Goal: Transaction & Acquisition: Purchase product/service

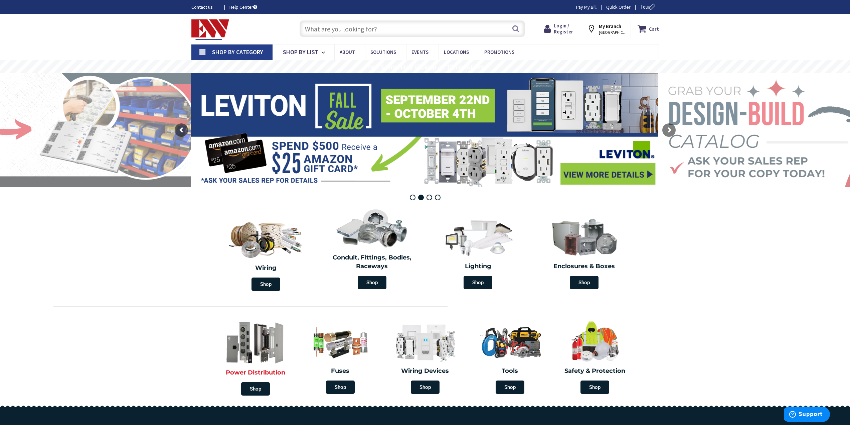
scroll to position [134, 0]
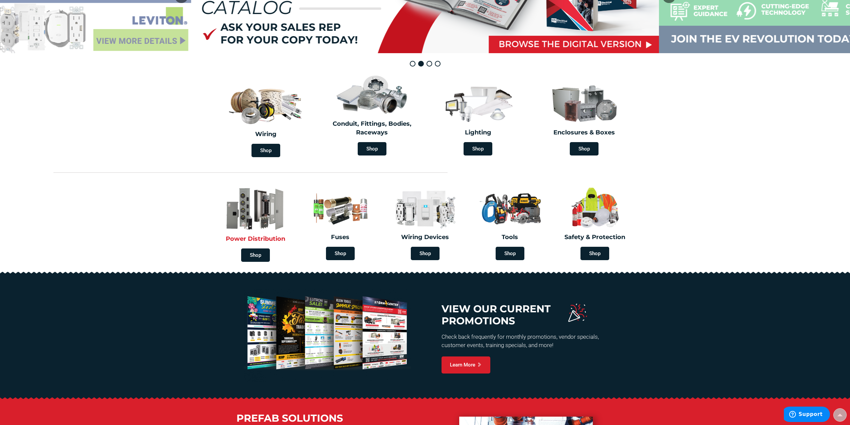
click at [248, 220] on img at bounding box center [255, 209] width 78 height 46
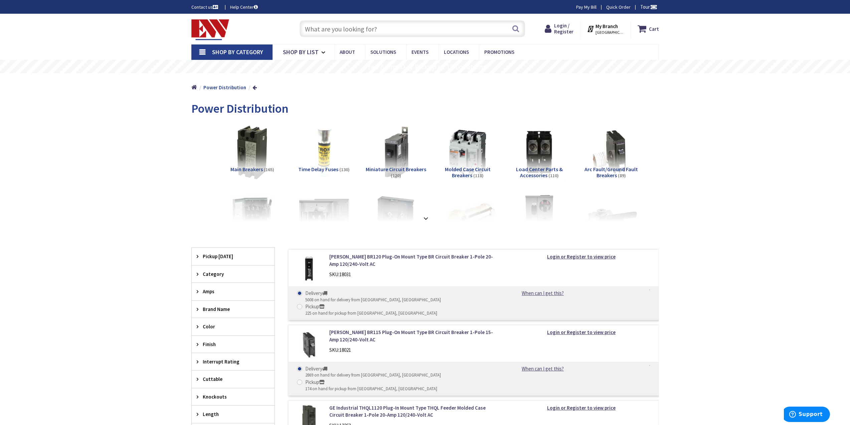
click at [352, 28] on input "text" at bounding box center [412, 28] width 225 height 17
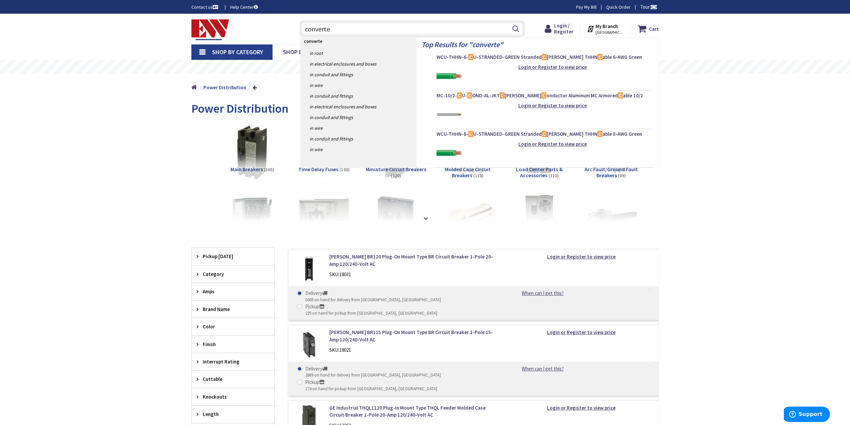
type input "converter"
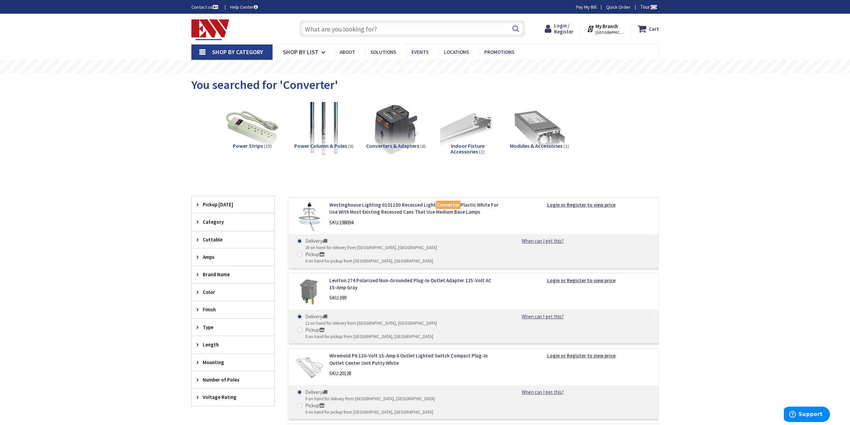
click at [347, 26] on input "text" at bounding box center [412, 28] width 225 height 17
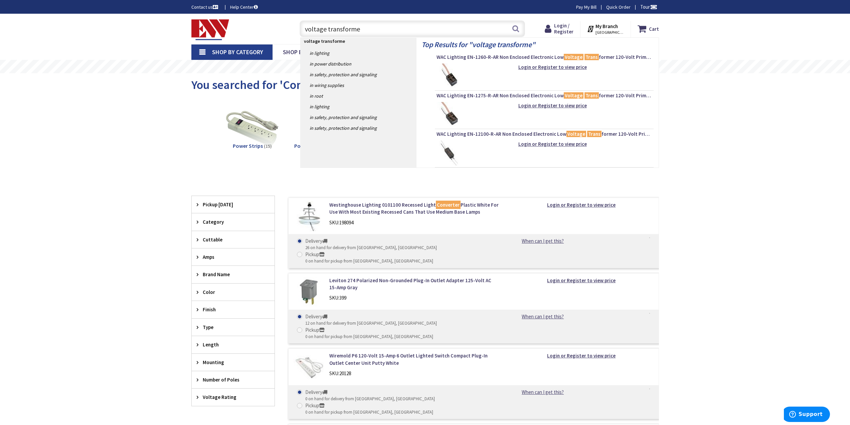
type input "voltage transformer"
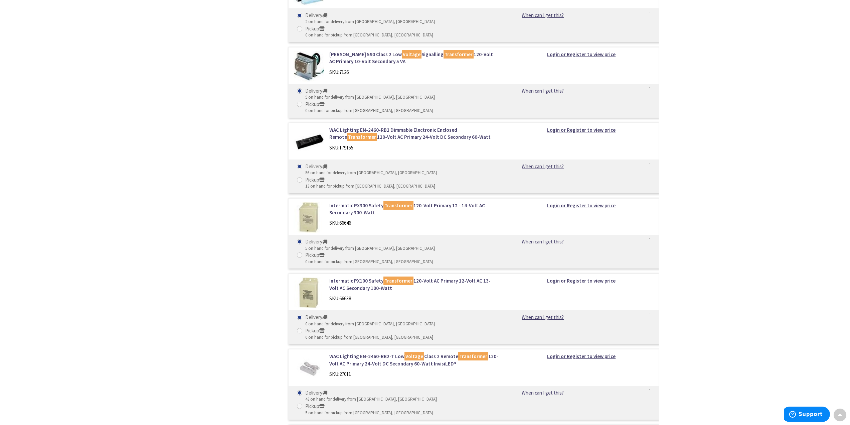
scroll to position [1069, 0]
